Goal: Find specific page/section: Find specific page/section

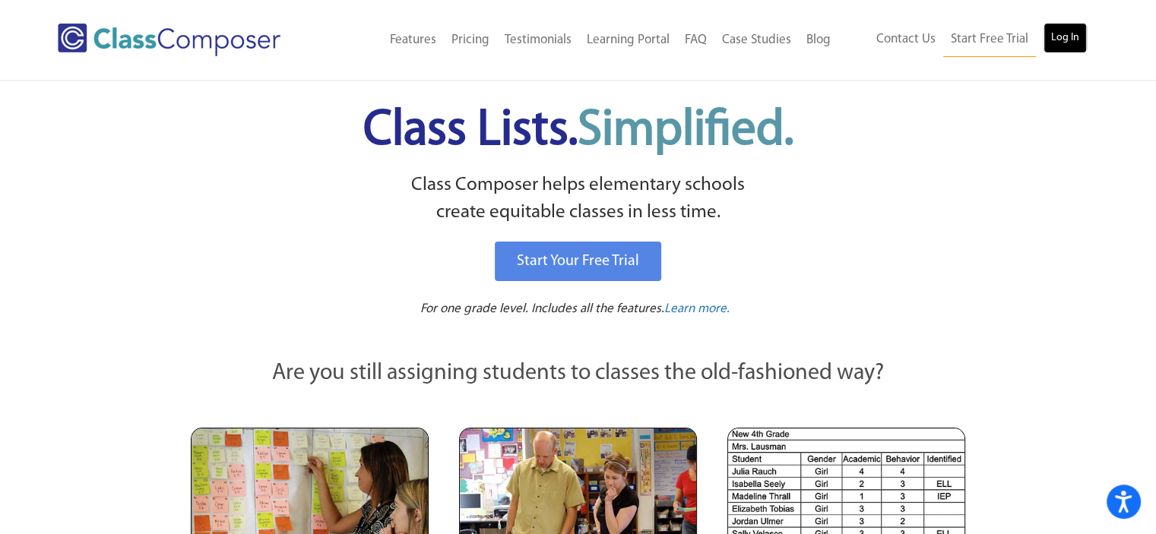
click at [1071, 49] on link "Log In" at bounding box center [1064, 38] width 43 height 30
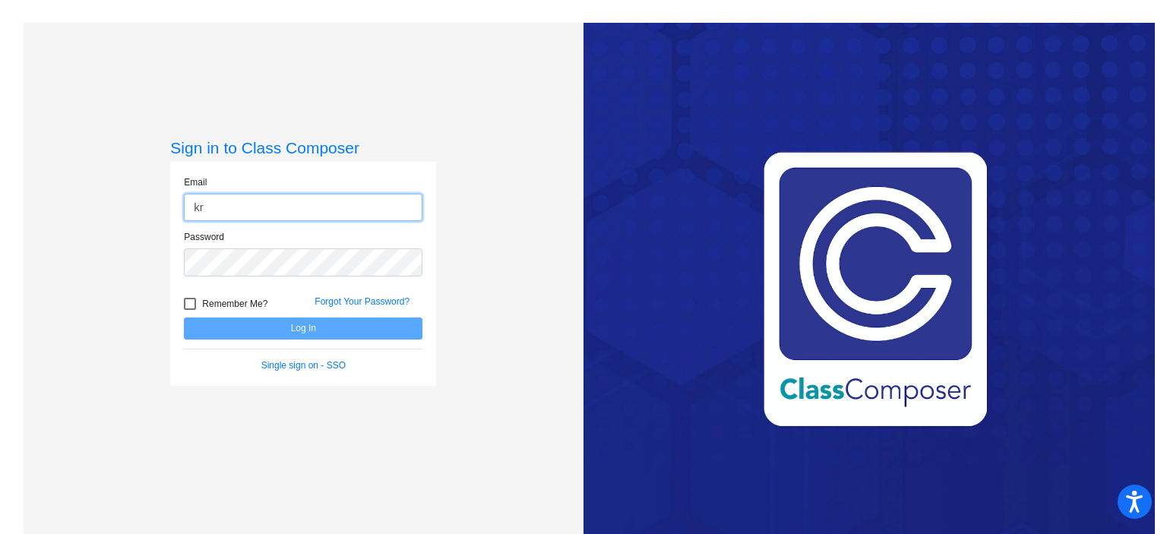
type input "krohn@stanunion.k12.ca.us"
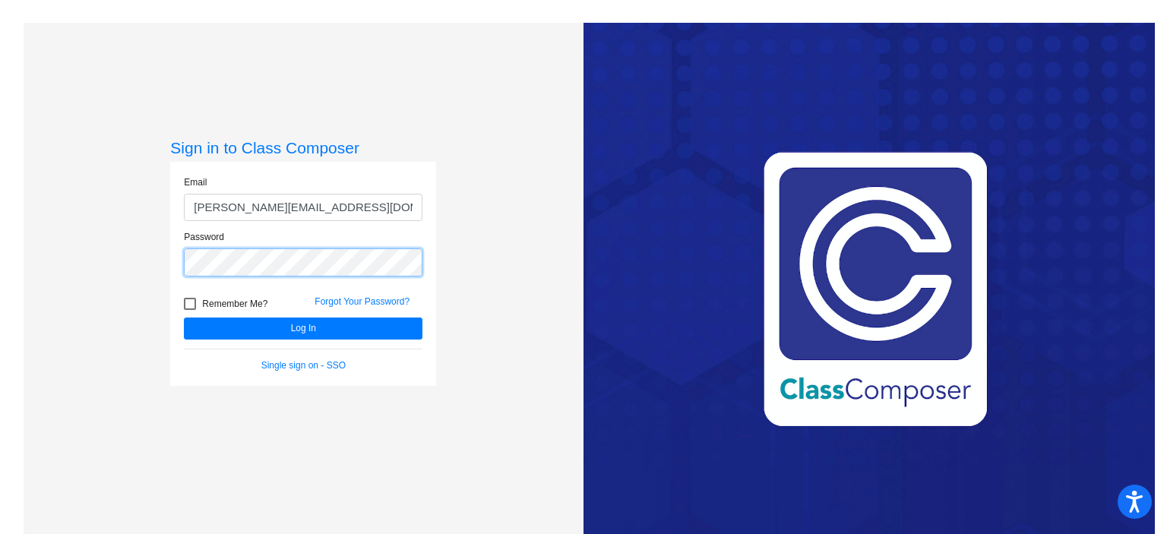
click at [184, 318] on button "Log In" at bounding box center [303, 329] width 239 height 22
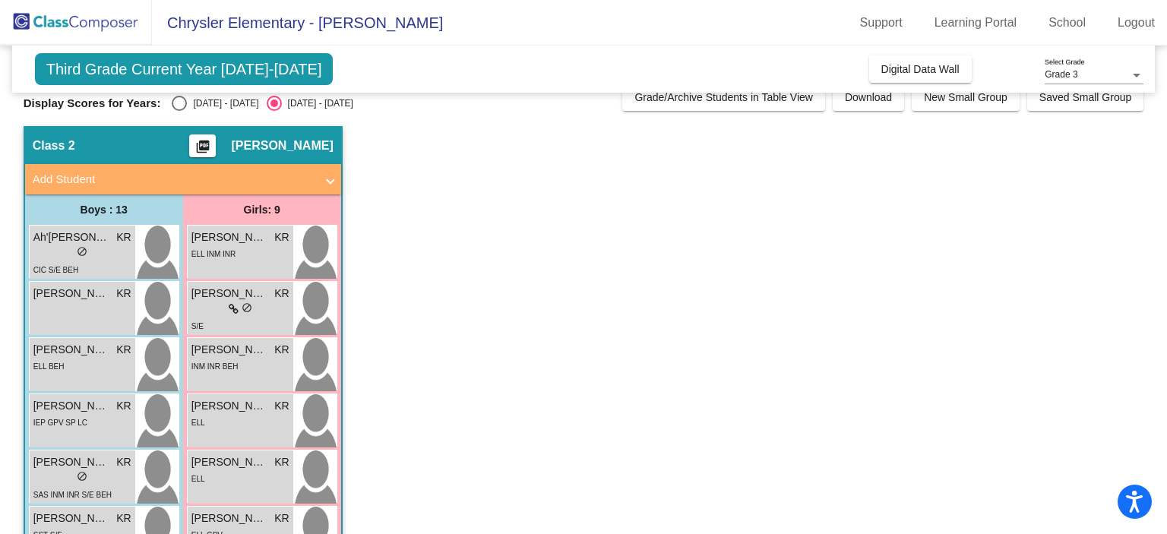
scroll to position [19, 0]
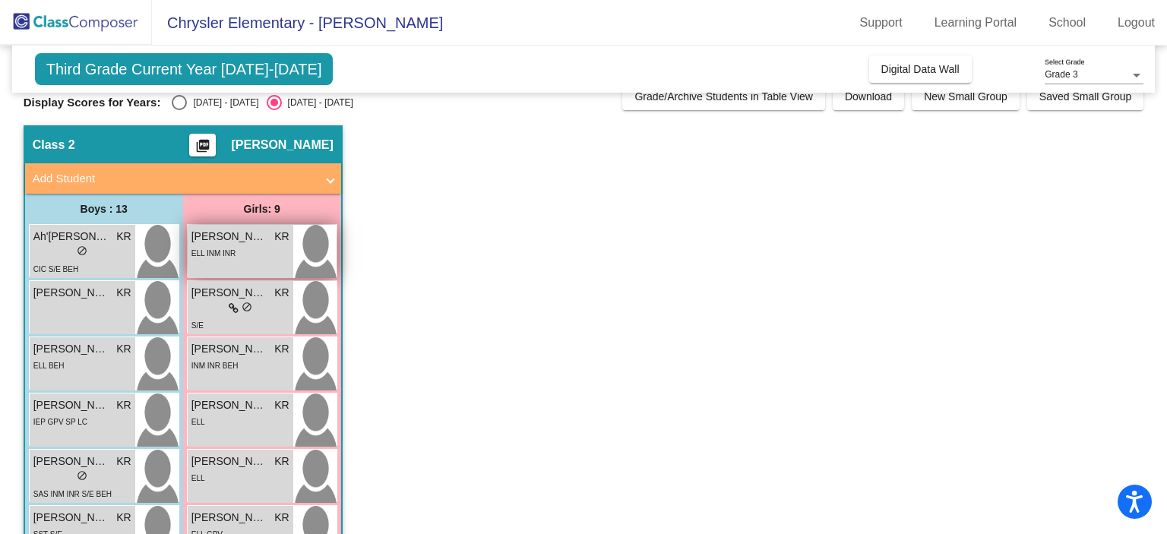
click at [282, 251] on div "ELL INM INR" at bounding box center [240, 253] width 98 height 16
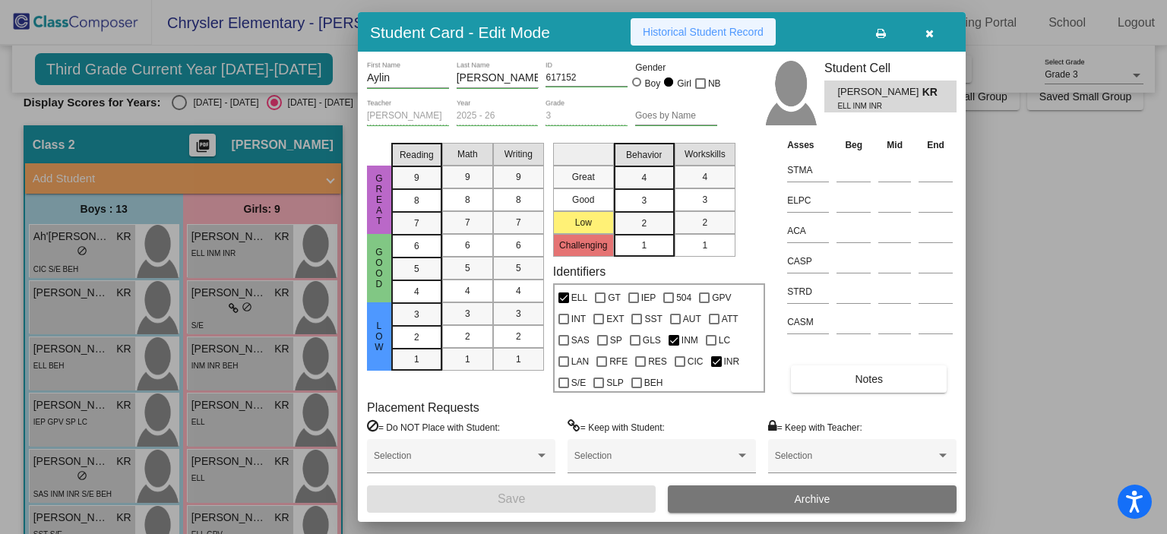
click at [739, 45] on button "Historical Student Record" at bounding box center [703, 31] width 145 height 27
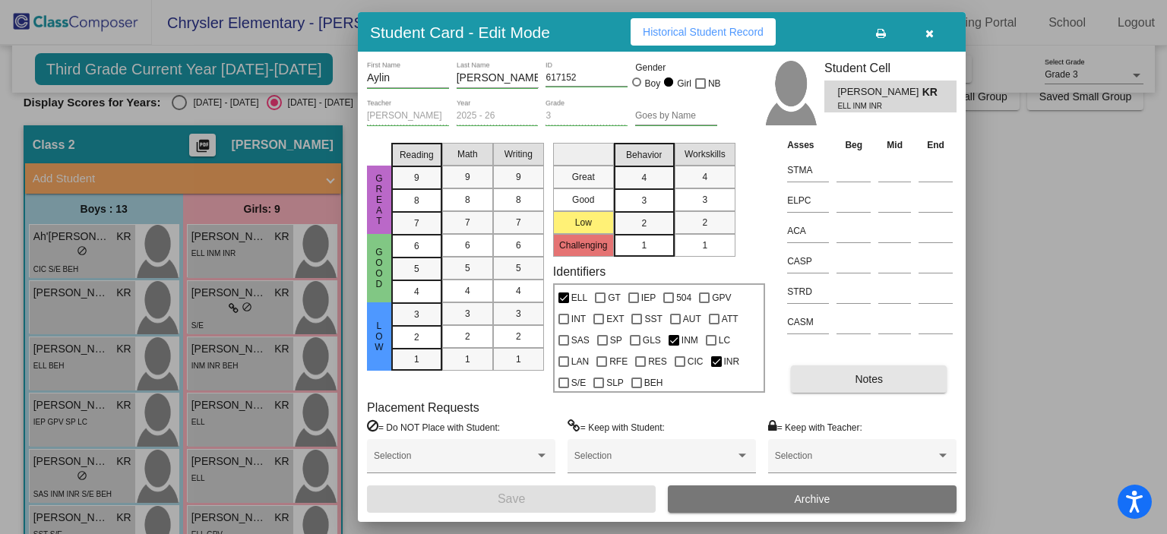
click at [833, 379] on button "Notes" at bounding box center [869, 378] width 156 height 27
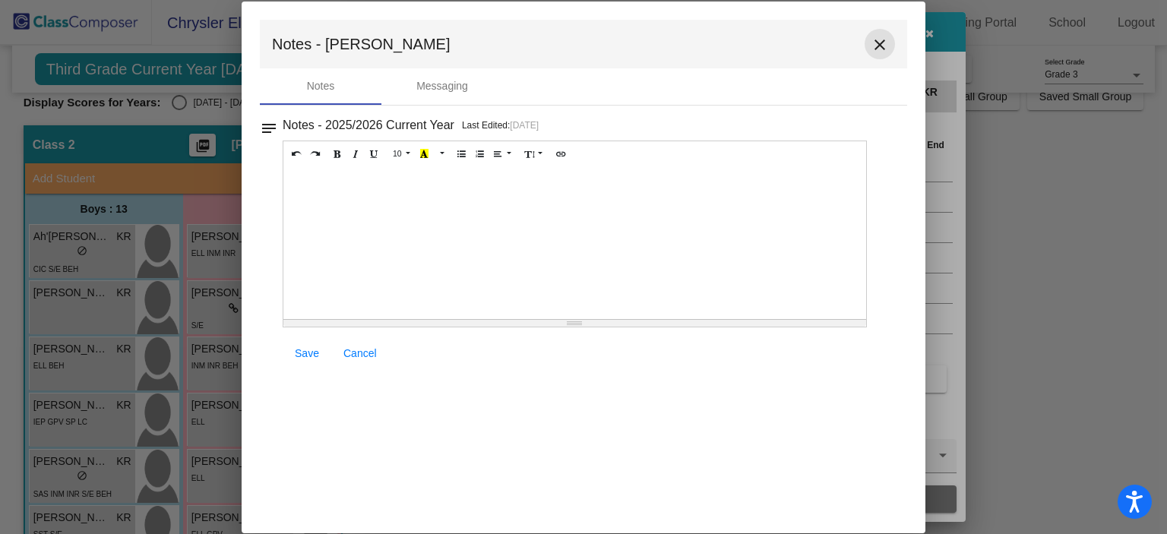
click at [884, 36] on mat-icon "close" at bounding box center [880, 45] width 18 height 18
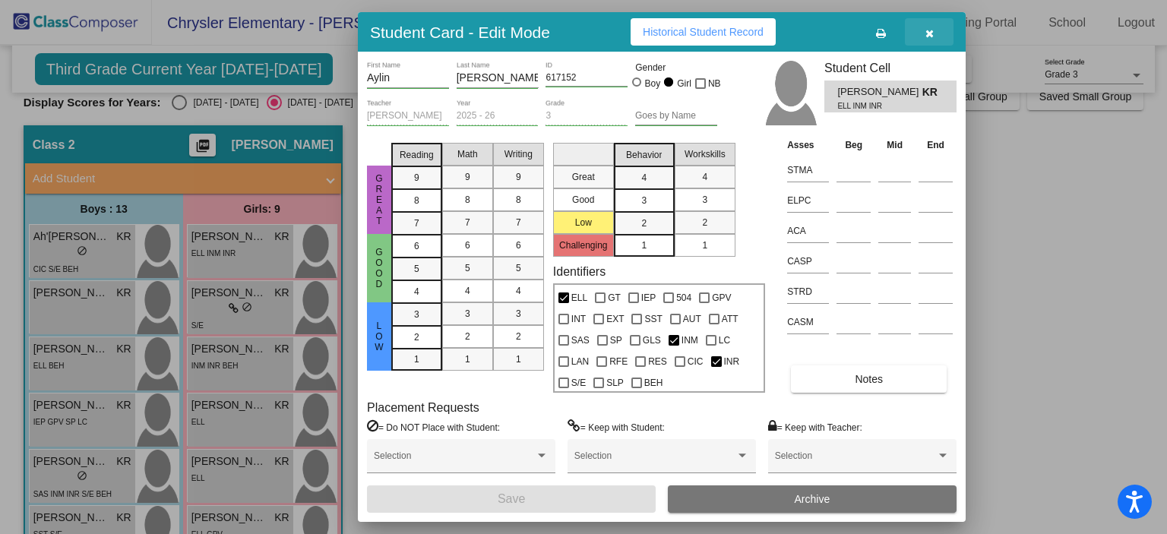
click at [944, 26] on button "button" at bounding box center [929, 31] width 49 height 27
